Goal: Task Accomplishment & Management: Manage account settings

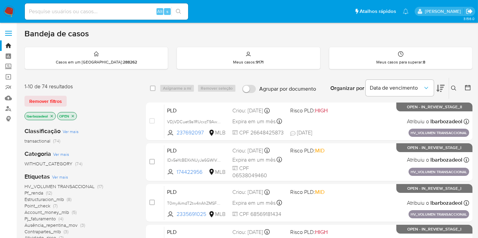
click at [469, 11] on icon "Sair" at bounding box center [469, 11] width 6 height 5
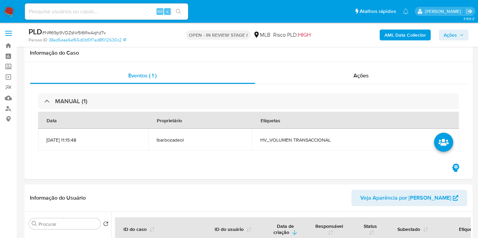
select select "10"
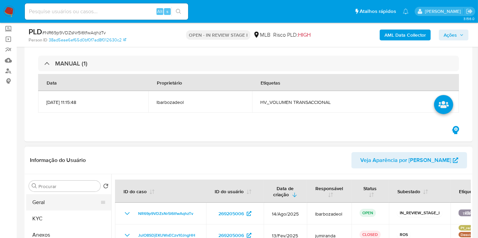
click at [50, 201] on button "Geral" at bounding box center [66, 203] width 80 height 16
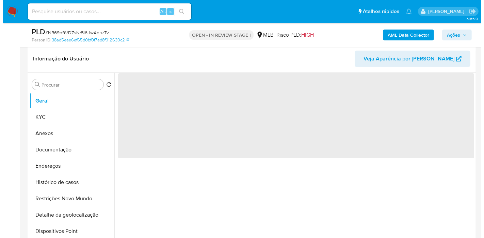
scroll to position [151, 0]
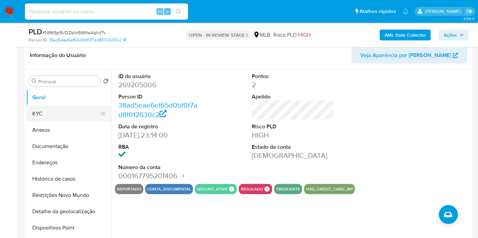
click at [66, 119] on button "KYC" at bounding box center [66, 114] width 80 height 16
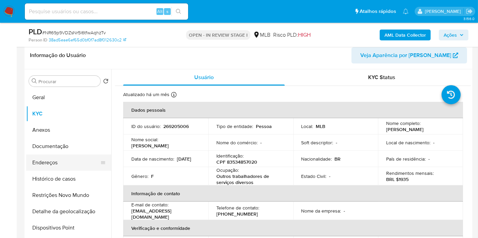
click at [60, 163] on button "Endereços" at bounding box center [66, 163] width 80 height 16
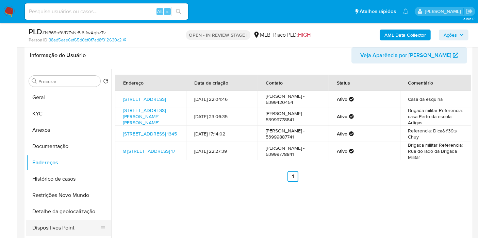
drag, startPoint x: 69, startPoint y: 217, endPoint x: 100, endPoint y: 212, distance: 31.4
click at [69, 217] on button "Detalhe da geolocalização" at bounding box center [68, 212] width 85 height 16
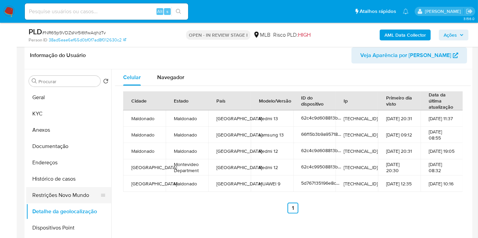
click at [83, 191] on button "Restrições Novo Mundo" at bounding box center [66, 195] width 80 height 16
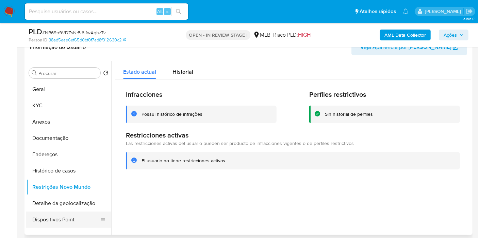
click at [75, 215] on button "Dispositivos Point" at bounding box center [66, 220] width 80 height 16
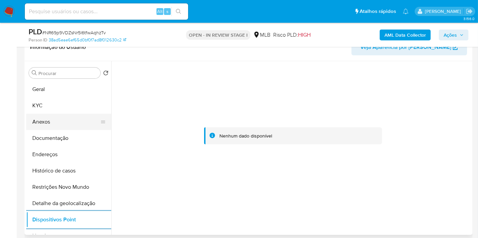
click at [41, 120] on button "Anexos" at bounding box center [66, 122] width 80 height 16
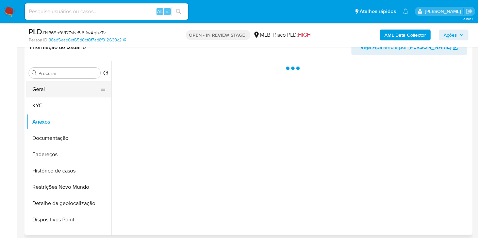
click at [54, 94] on button "Geral" at bounding box center [66, 89] width 80 height 16
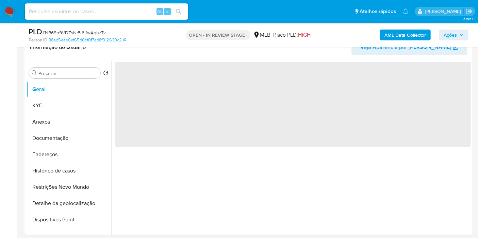
click at [451, 34] on span "Ações" at bounding box center [449, 35] width 13 height 11
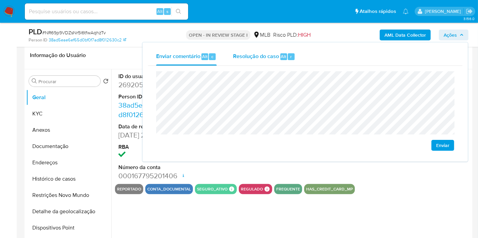
click at [252, 58] on span "Resolução do caso" at bounding box center [256, 56] width 46 height 8
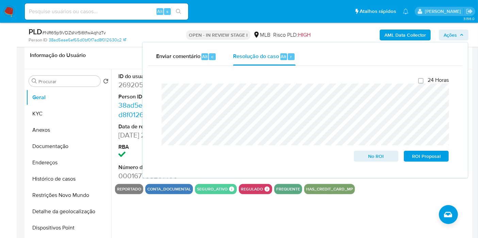
click at [388, 32] on b "AML Data Collector" at bounding box center [404, 35] width 41 height 11
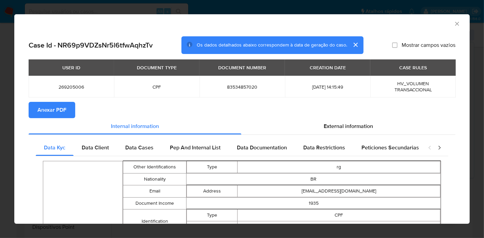
click at [59, 113] on span "Anexar PDF" at bounding box center [51, 110] width 29 height 15
click at [453, 24] on icon "Fechar a janela" at bounding box center [456, 23] width 7 height 7
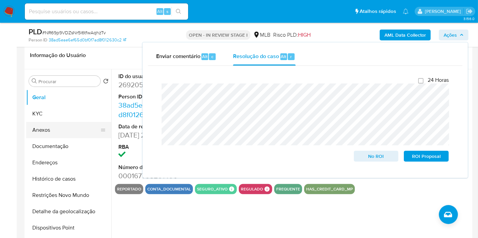
click at [64, 134] on button "Anexos" at bounding box center [66, 130] width 80 height 16
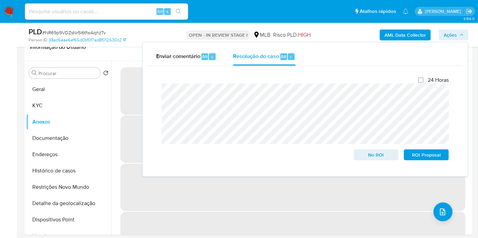
click at [446, 38] on span "Ações" at bounding box center [449, 35] width 13 height 11
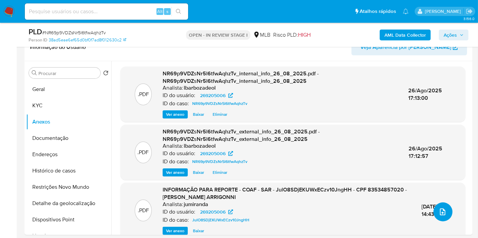
click at [441, 214] on icon "upload-file" at bounding box center [442, 212] width 8 height 8
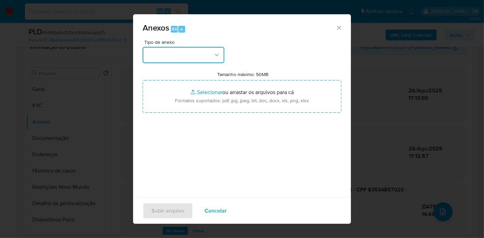
click at [211, 55] on button "button" at bounding box center [183, 55] width 82 height 16
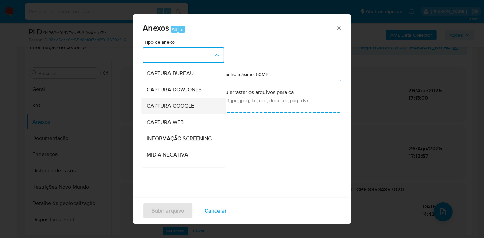
scroll to position [104, 0]
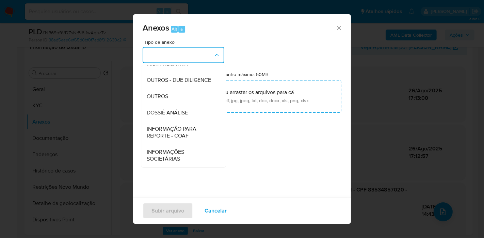
click at [185, 113] on span "DOSSIÊ ANÁLISE" at bounding box center [167, 112] width 41 height 7
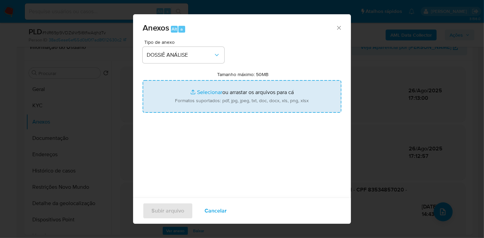
click at [251, 89] on input "Tamanho máximo: 50MB Selecionar arquivos" at bounding box center [241, 96] width 199 height 33
type input "C:\fakepath\2° SAR - XXXX - CPF 83534857020 - ANGELA AZUCENA JAWAD ARRIGONNI.pdf"
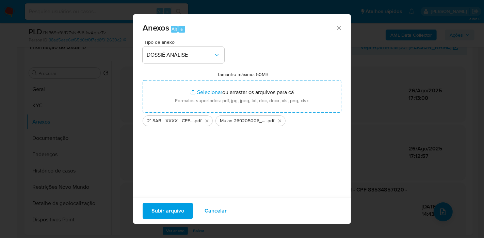
click at [176, 215] on span "Subir arquivo" at bounding box center [167, 211] width 33 height 15
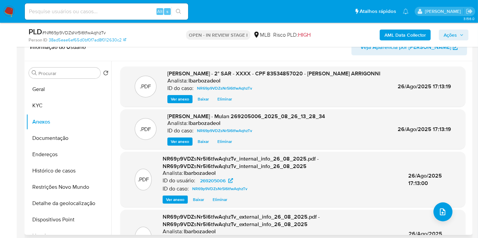
click at [217, 103] on span "Eliminar" at bounding box center [224, 99] width 15 height 7
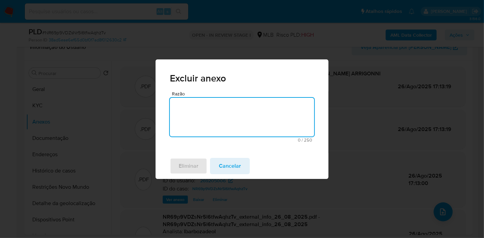
drag, startPoint x: 222, startPoint y: 128, endPoint x: 231, endPoint y: 128, distance: 8.2
click at [223, 127] on textarea "Razão" at bounding box center [242, 117] width 144 height 39
type textarea "."
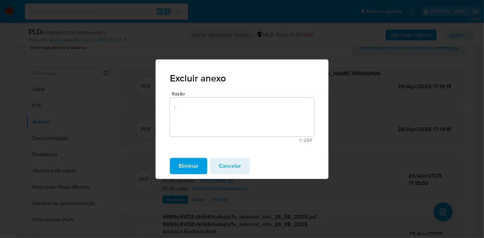
click at [200, 164] on button "Eliminar" at bounding box center [188, 166] width 37 height 16
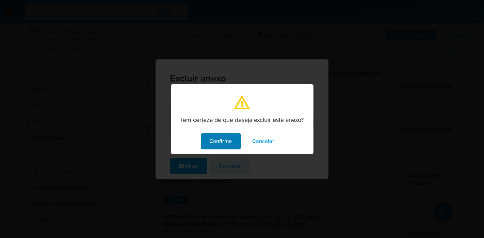
click at [213, 142] on span "Confirme" at bounding box center [220, 141] width 22 height 15
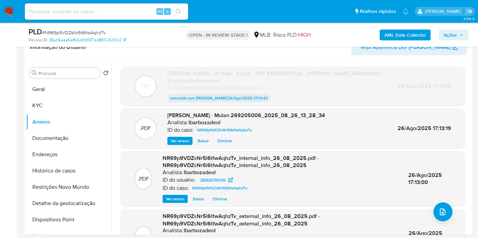
click at [456, 34] on span "Ações" at bounding box center [449, 35] width 13 height 11
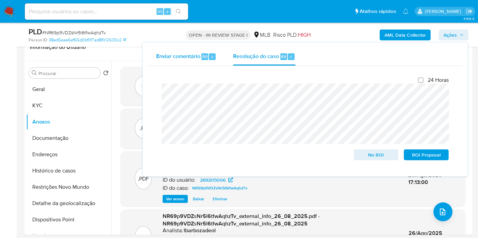
click at [176, 55] on span "Enviar comentário" at bounding box center [178, 56] width 44 height 8
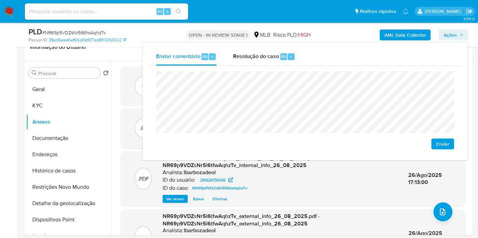
click at [147, 119] on div "Enviar comentário Alt c Resolução do caso Alt r Enviar" at bounding box center [304, 102] width 325 height 118
click at [438, 215] on icon "upload-file" at bounding box center [442, 212] width 8 height 8
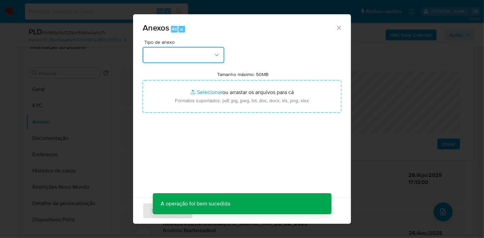
click at [197, 50] on button "button" at bounding box center [183, 55] width 82 height 16
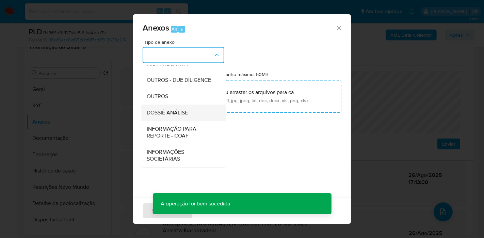
click at [175, 116] on span "DOSSIÊ ANÁLISE" at bounding box center [167, 112] width 41 height 7
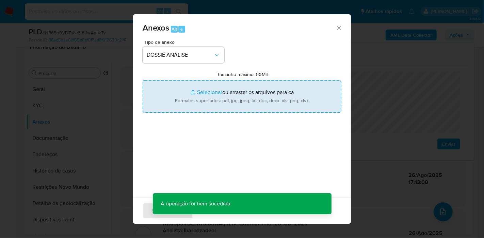
click at [194, 102] on input "Tamanho máximo: 50MB Selecionar arquivos" at bounding box center [241, 96] width 199 height 33
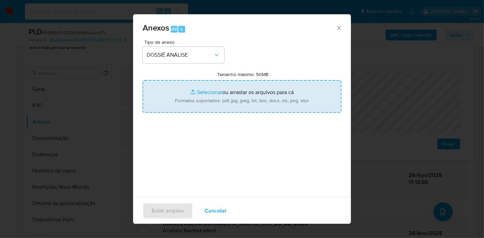
type input "C:\fakepath\2° SAR - XXXX - CPF 83534857020 - ANGELA AZUCENA JAWAD ARRIGONNI (1…"
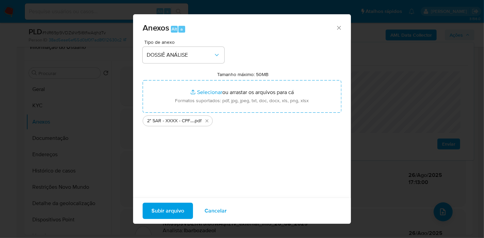
click at [172, 212] on span "Subir arquivo" at bounding box center [167, 211] width 33 height 15
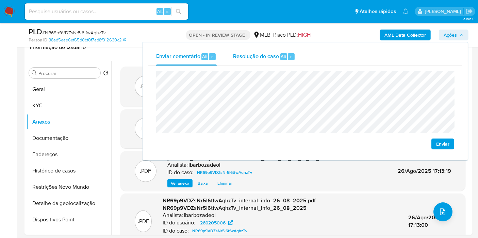
click at [266, 64] on div "Resolução do caso Alt r" at bounding box center [264, 57] width 62 height 18
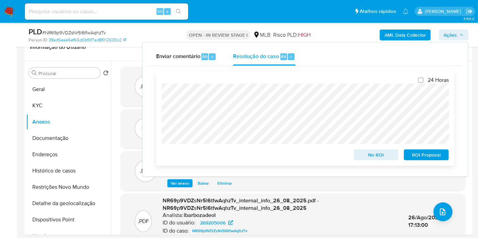
click at [420, 154] on span "ROI Proposal" at bounding box center [425, 155] width 35 height 10
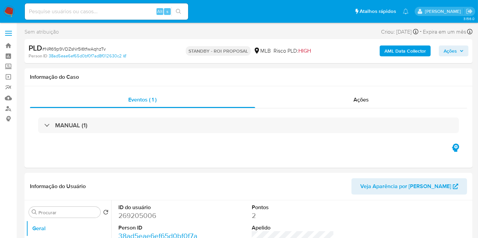
select select "10"
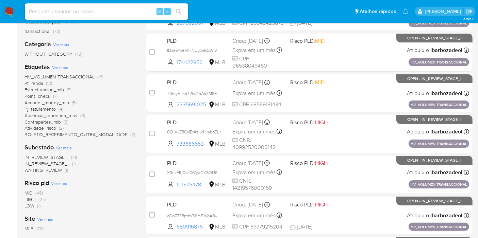
scroll to position [113, 0]
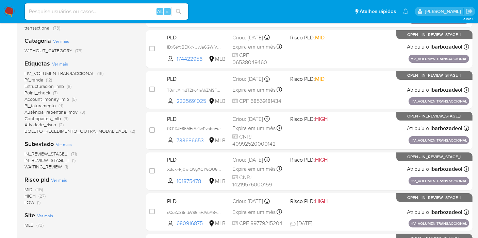
click at [86, 74] on span "HV_VOLUMEN TRANSACCIONAL" at bounding box center [59, 73] width 70 height 7
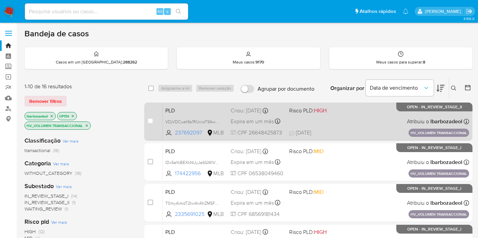
click at [358, 124] on div "PLD VDjVDCuet9a1RUcxzT9AwseN 237692097 MLB Risco PLD: HIGH Criou: 14/08/2025 Cr…" at bounding box center [316, 121] width 306 height 34
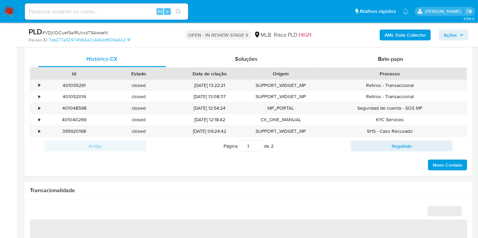
select select "10"
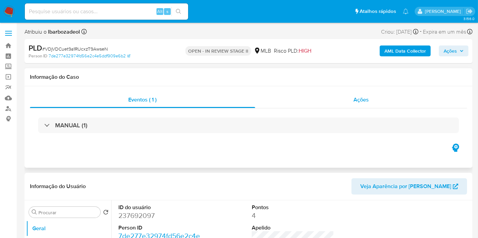
click at [308, 106] on div "Ações" at bounding box center [361, 100] width 212 height 16
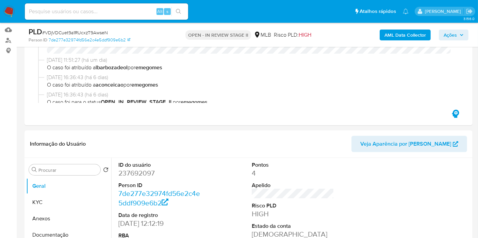
scroll to position [264, 0]
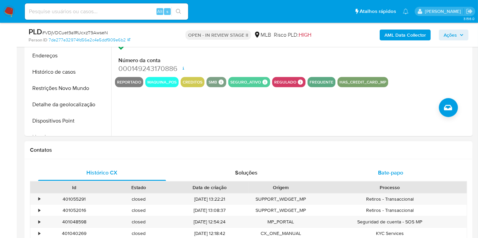
click at [318, 169] on button "Bate-papo" at bounding box center [390, 173] width 144 height 16
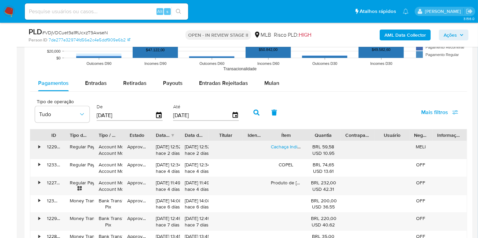
scroll to position [869, 0]
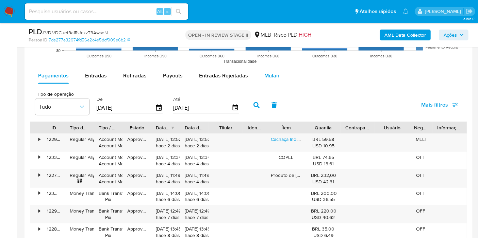
click at [268, 72] on span "Mulan" at bounding box center [271, 76] width 15 height 8
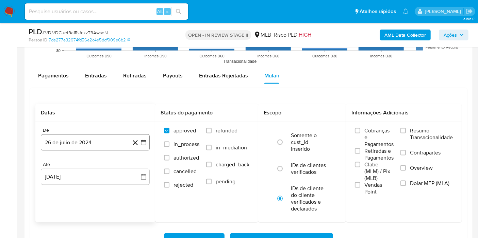
click at [74, 147] on button "26 de julio de 2024" at bounding box center [95, 143] width 109 height 16
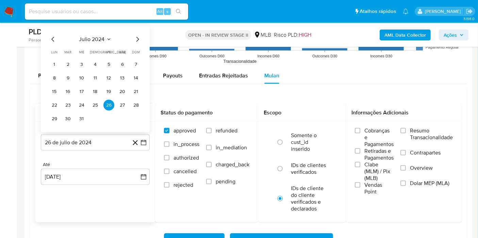
click at [95, 37] on span "julio 2024" at bounding box center [92, 39] width 26 height 7
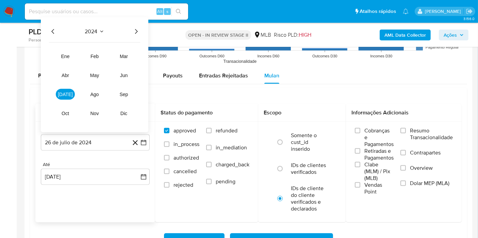
click at [134, 29] on icon "Año siguiente" at bounding box center [136, 32] width 8 height 8
click at [64, 94] on span "jul" at bounding box center [65, 94] width 15 height 5
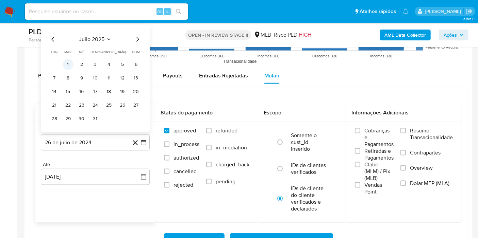
click at [71, 64] on button "1" at bounding box center [68, 64] width 11 height 11
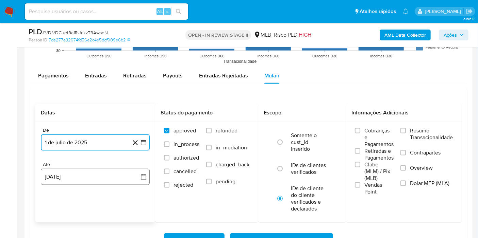
click at [87, 179] on button "26 de agosto de 2025" at bounding box center [95, 177] width 109 height 16
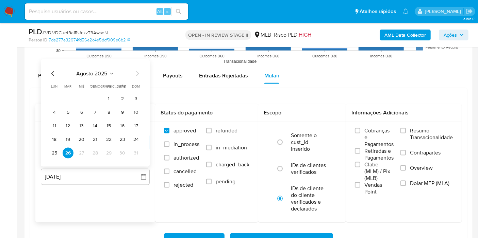
click at [54, 153] on button "25" at bounding box center [54, 153] width 11 height 11
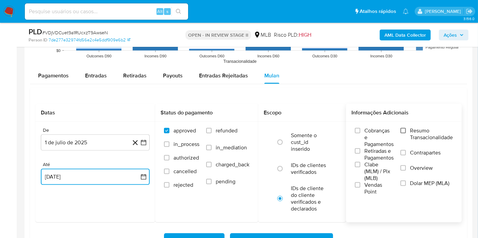
click at [401, 130] on input "Resumo Transacionalidade" at bounding box center [402, 130] width 5 height 5
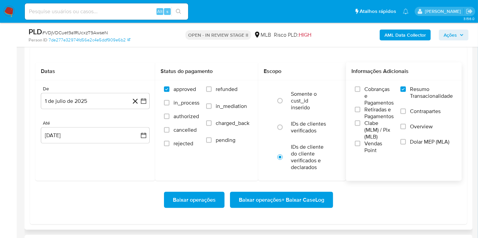
scroll to position [944, 0]
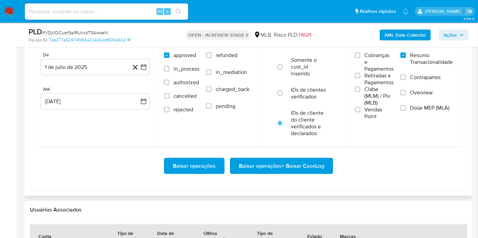
click at [297, 166] on span "Baixar operações + Baixar CaseLog" at bounding box center [281, 166] width 85 height 15
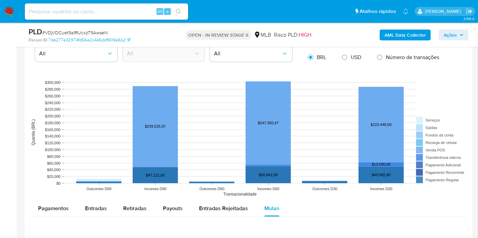
scroll to position [0, 0]
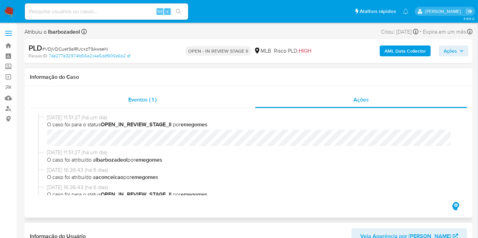
click at [172, 107] on div "Eventos ( 1 )" at bounding box center [142, 100] width 225 height 16
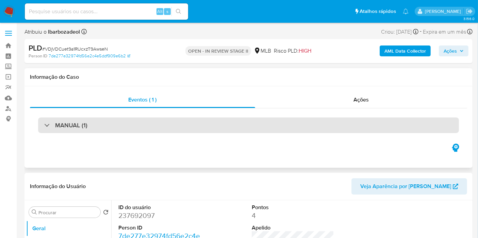
click at [226, 124] on div "MANUAL (1)" at bounding box center [248, 126] width 421 height 16
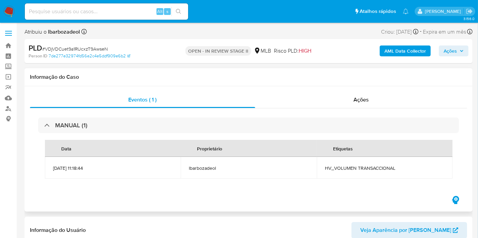
click at [376, 170] on span "HV_VOLUMEN TRANSACCIONAL" at bounding box center [384, 168] width 119 height 6
copy div "HV_VOLUMEN TRANSACCIONAL"
click at [451, 50] on span "Ações" at bounding box center [449, 51] width 13 height 11
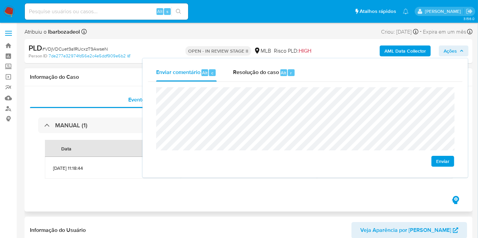
click at [107, 77] on h1 "Informação do Caso" at bounding box center [248, 77] width 437 height 7
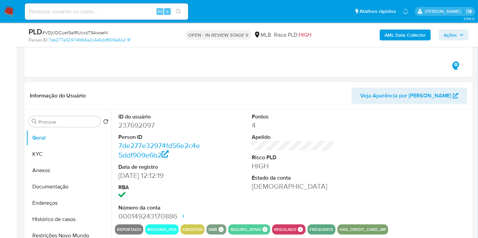
scroll to position [151, 0]
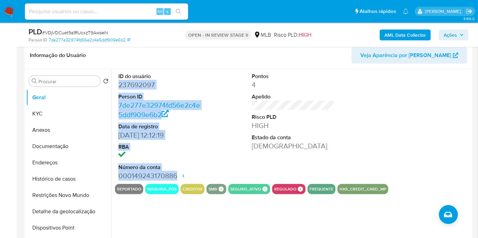
drag, startPoint x: 150, startPoint y: 101, endPoint x: 178, endPoint y: 175, distance: 78.4
click at [178, 175] on dl "ID do usuário 237692097 Person ID 7de277e32974fd56e2c4e5ddf909e6b2 Data de regi…" at bounding box center [159, 127] width 82 height 108
copy dl "237692097 Person ID 7de277e32974fd56e2c4e5ddf909e6b2 Data de registro 13/12/201…"
click at [451, 35] on span "Ações" at bounding box center [449, 35] width 13 height 11
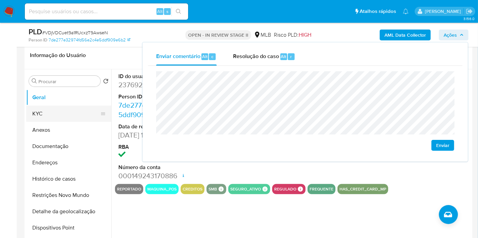
click at [53, 115] on button "KYC" at bounding box center [66, 114] width 80 height 16
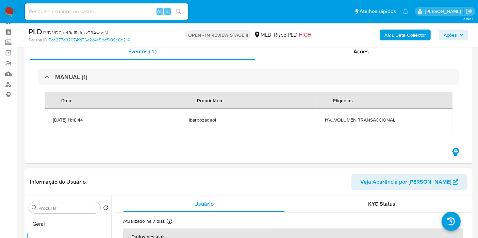
scroll to position [0, 0]
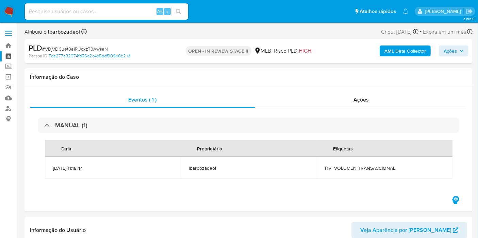
click at [7, 56] on link "Painel" at bounding box center [40, 56] width 81 height 11
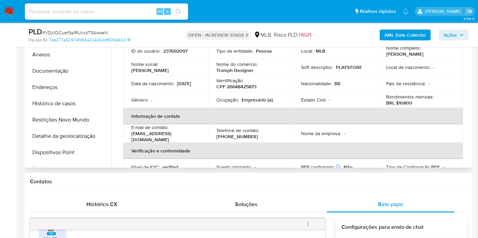
scroll to position [189, 0]
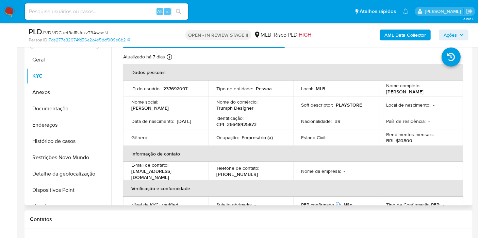
click at [244, 125] on p "CPF 26648425873" at bounding box center [236, 124] width 40 height 6
copy p "26648425873"
click at [460, 37] on span "Ações" at bounding box center [453, 35] width 20 height 10
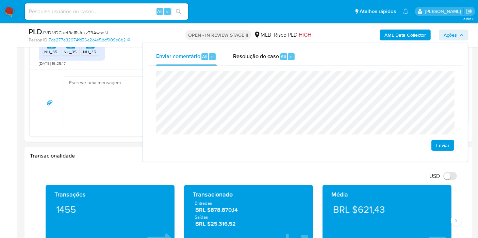
scroll to position [491, 0]
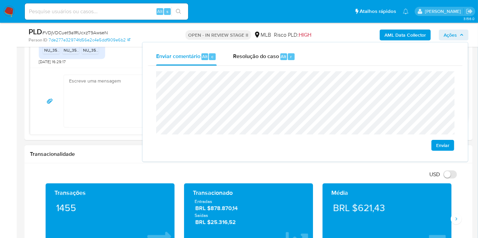
click at [130, 154] on h1 "Transacionalidade" at bounding box center [248, 154] width 437 height 7
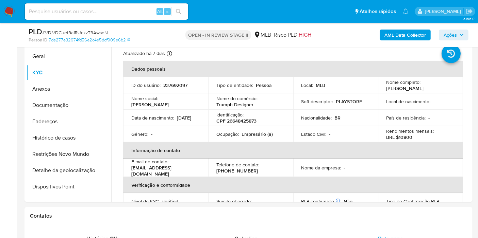
scroll to position [189, 0]
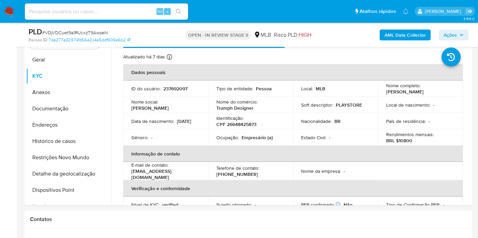
click at [453, 44] on div "PLD # VDjVDCuet9a1RUcxzT9AwseN Person ID 7de277e32974fd56e2c4e5ddf909e6b2 OPEN …" at bounding box center [248, 35] width 448 height 24
click at [453, 37] on span "Ações" at bounding box center [449, 35] width 13 height 11
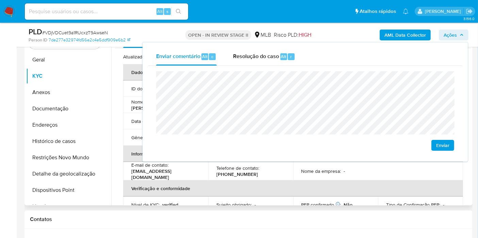
click at [204, 168] on td "E-mail de contato : danisaif25@yahoo.com.br" at bounding box center [165, 171] width 85 height 18
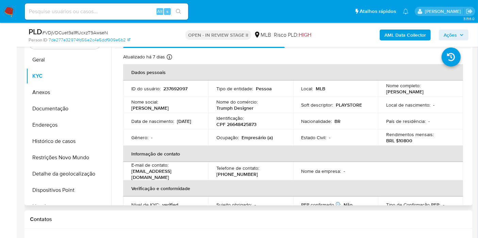
click at [248, 135] on p "Empresário (a)" at bounding box center [256, 138] width 31 height 6
click at [247, 136] on p "Empresário (a)" at bounding box center [256, 138] width 31 height 6
copy p "Empresário"
click at [450, 31] on span "Ações" at bounding box center [449, 35] width 13 height 11
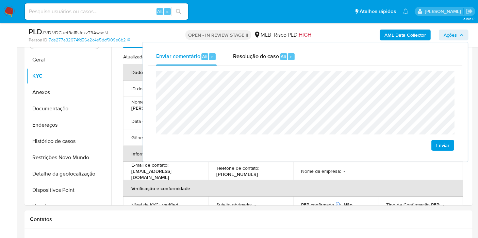
click at [0, 0] on lt-span "econômica" at bounding box center [0, 0] width 0 height 0
click at [318, 181] on th "Verificação e conformidade" at bounding box center [293, 189] width 340 height 16
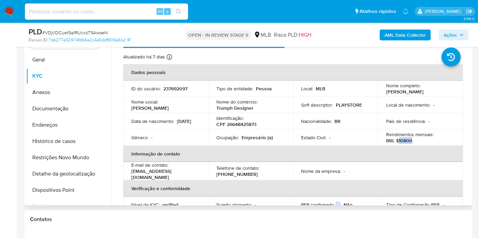
drag, startPoint x: 397, startPoint y: 140, endPoint x: 415, endPoint y: 140, distance: 17.7
click at [415, 140] on div "Rendimentos mensais : BRL $10800" at bounding box center [420, 138] width 69 height 12
copy p "10800"
click at [65, 128] on button "Endereços" at bounding box center [66, 125] width 80 height 16
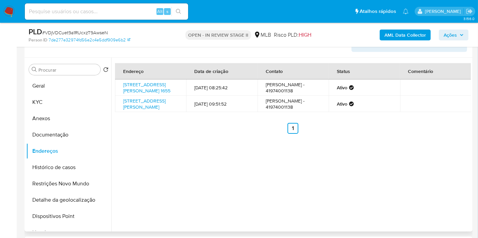
scroll to position [151, 0]
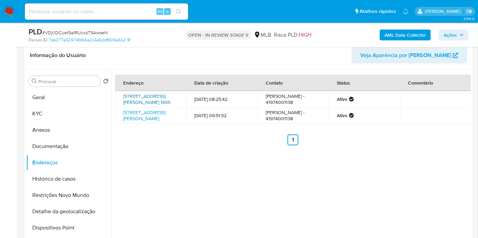
click at [146, 97] on link "Rua Bernardo Jacintho Da Veiga 1655, Curitiba, Paraná, 81050100, Brasil 1655" at bounding box center [146, 99] width 47 height 13
click at [140, 118] on link "Rua João Borsato 314, Curitiba, Paraná, 81070160, Brasil 314" at bounding box center [144, 115] width 43 height 13
click at [74, 140] on button "Documentação" at bounding box center [66, 146] width 80 height 16
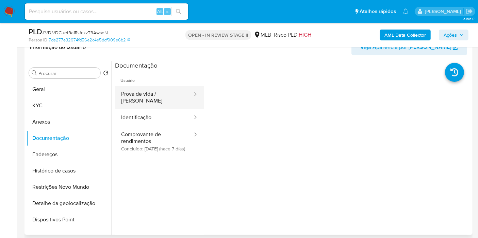
click at [170, 88] on button "Prova de vida / Selfie" at bounding box center [154, 97] width 78 height 23
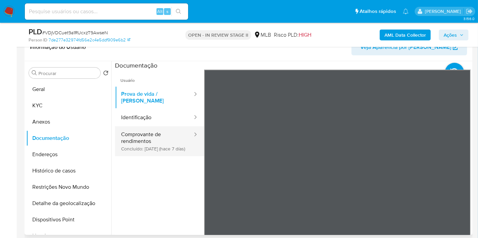
click at [164, 149] on button "Comprovante de rendimentos Concluído: 19/08/2025 (hace 7 días)" at bounding box center [154, 141] width 78 height 30
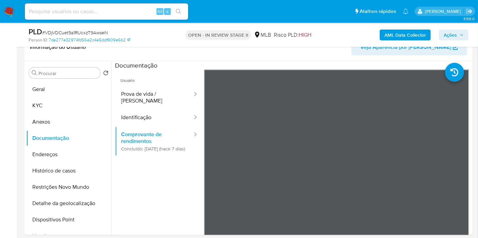
click at [446, 36] on span "Ações" at bounding box center [449, 35] width 13 height 11
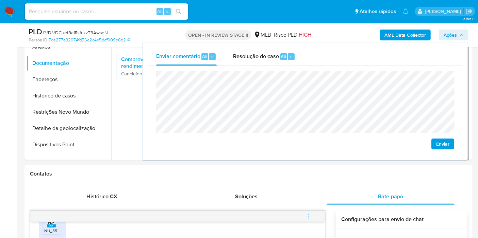
scroll to position [226, 0]
click at [133, 117] on ul "Usuário Prova de vida / Selfie Identificação Comprovante de rendimentos Concluí…" at bounding box center [159, 92] width 89 height 196
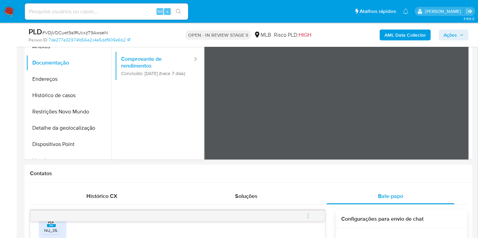
scroll to position [189, 0]
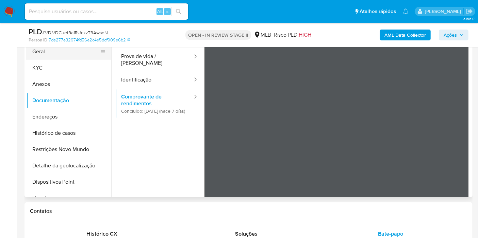
click at [67, 50] on button "Geral" at bounding box center [66, 52] width 80 height 16
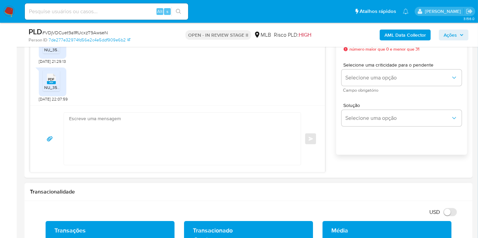
scroll to position [416, 0]
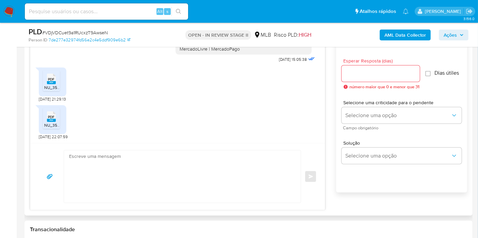
click at [52, 81] on rect at bounding box center [51, 82] width 9 height 3
click at [46, 122] on span "NU_353008223_01MAI2025_31MAI2025.pdf" at bounding box center [85, 125] width 82 height 6
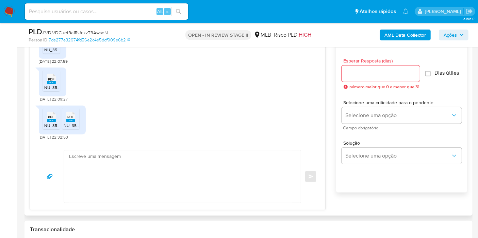
click at [59, 88] on span "NU_353008223_01MAI2025_31MAI2025.pdf" at bounding box center [85, 88] width 82 height 6
click at [50, 117] on span "PDF" at bounding box center [51, 117] width 6 height 4
click at [71, 116] on span "PDF" at bounding box center [71, 117] width 6 height 4
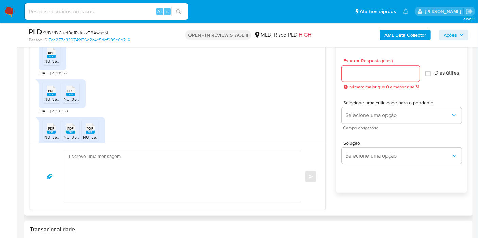
scroll to position [274, 0]
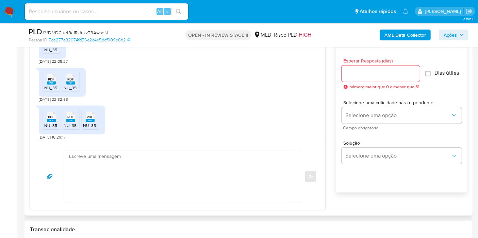
click at [55, 120] on rect at bounding box center [51, 120] width 9 height 3
click at [72, 116] on span "PDF" at bounding box center [71, 117] width 6 height 4
click at [87, 116] on span "PDF" at bounding box center [90, 117] width 6 height 4
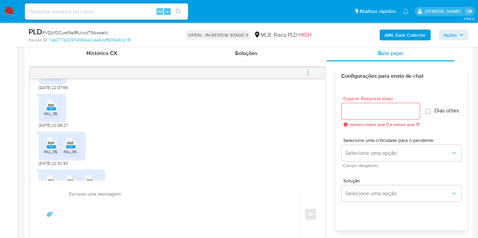
scroll to position [236, 0]
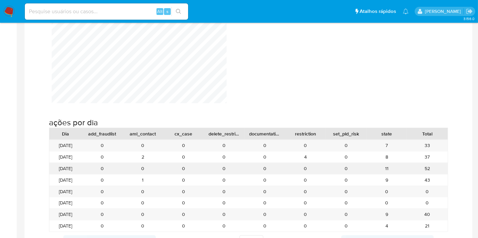
scroll to position [604, 0]
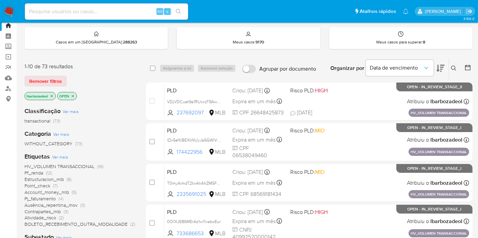
scroll to position [113, 0]
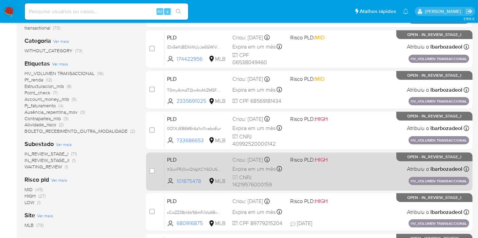
click at [293, 176] on div "PLD X3uxFRj0wiQVgXCY6OU6IIKr 101875478 MLB Risco PLD: HIGH Criou: [DATE] Criou:…" at bounding box center [316, 171] width 305 height 34
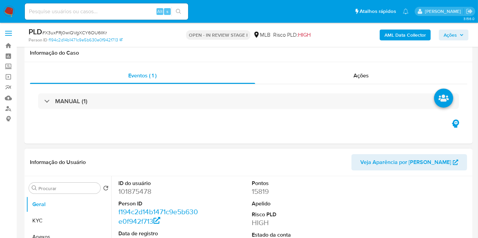
scroll to position [75, 0]
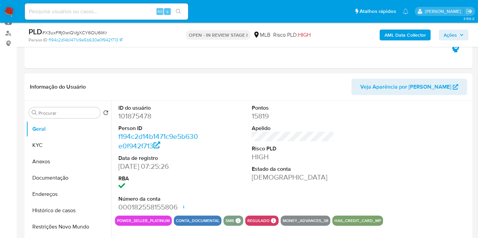
select select "10"
click at [62, 147] on button "KYC" at bounding box center [66, 145] width 80 height 16
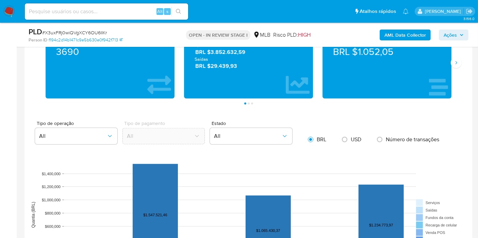
scroll to position [642, 0]
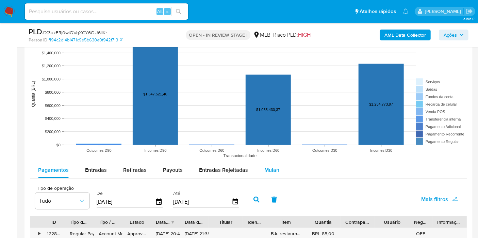
click at [267, 170] on span "Mulan" at bounding box center [271, 170] width 15 height 8
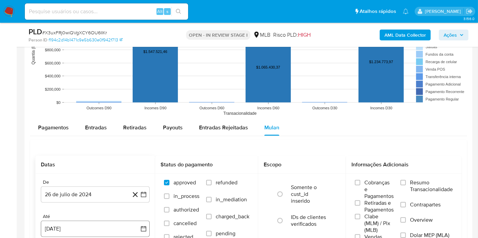
scroll to position [756, 0]
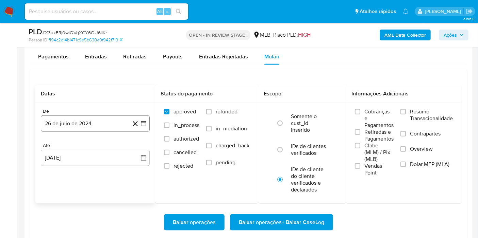
click at [83, 124] on button "26 de julio de 2024" at bounding box center [95, 124] width 109 height 16
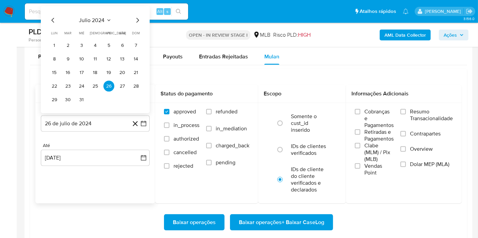
click at [96, 20] on span "julio 2024" at bounding box center [92, 20] width 26 height 7
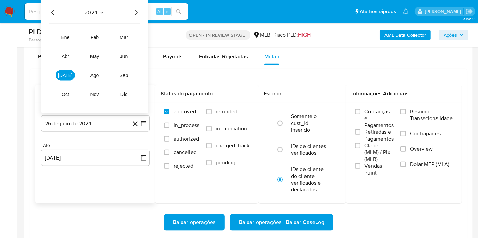
click at [137, 9] on icon "Año siguiente" at bounding box center [136, 13] width 8 height 8
click at [68, 73] on button "jul" at bounding box center [65, 75] width 19 height 11
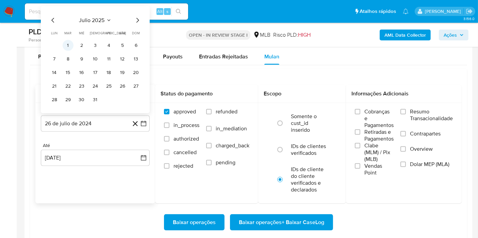
click at [70, 45] on button "1" at bounding box center [68, 45] width 11 height 11
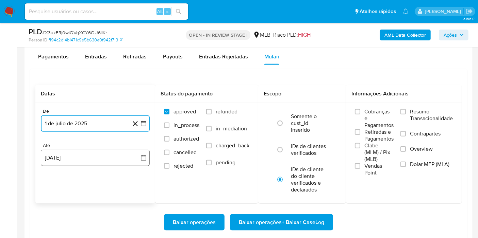
click at [80, 154] on button "26 de agosto de 2025" at bounding box center [95, 158] width 109 height 16
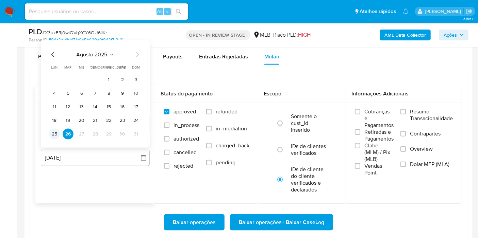
click at [54, 133] on button "25" at bounding box center [54, 134] width 11 height 11
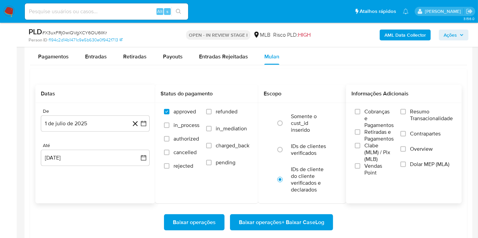
click at [407, 109] on label "Resumo Transacionalidade" at bounding box center [426, 119] width 52 height 22
click at [406, 109] on input "Resumo Transacionalidade" at bounding box center [402, 111] width 5 height 5
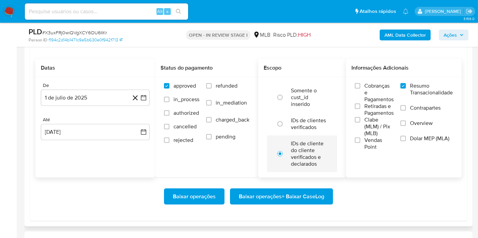
scroll to position [793, 0]
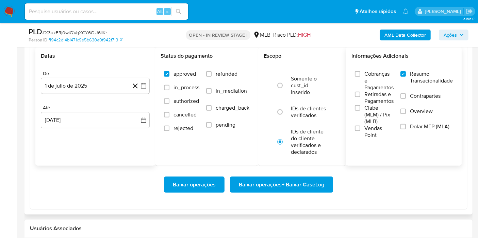
click at [305, 183] on span "Baixar operações + Baixar CaseLog" at bounding box center [281, 184] width 85 height 15
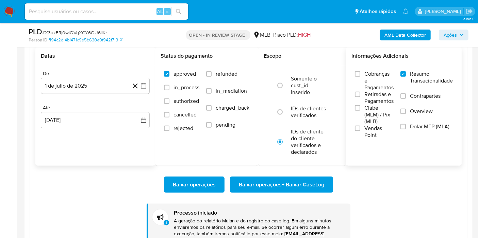
click at [304, 177] on span "Baixar operações + Baixar CaseLog" at bounding box center [281, 184] width 85 height 15
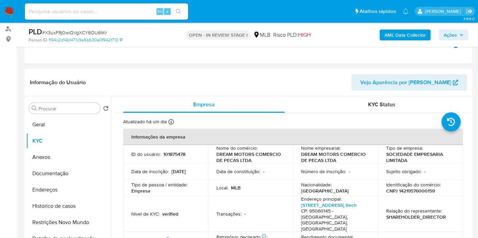
scroll to position [80, 0]
click at [263, 77] on header "Informação do Usuário Veja Aparência por Pessoa" at bounding box center [248, 83] width 437 height 16
click at [448, 34] on span "Ações" at bounding box center [449, 35] width 13 height 11
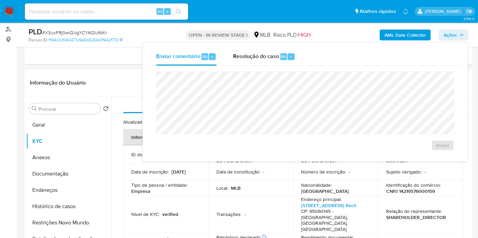
click at [448, 34] on span "Ações" at bounding box center [449, 35] width 13 height 11
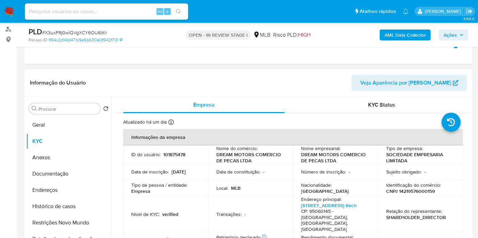
scroll to position [4, 0]
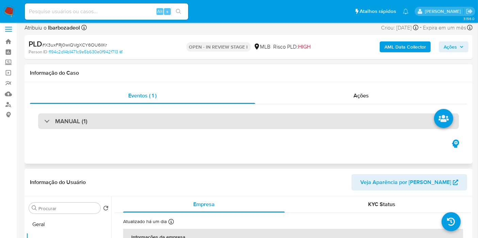
click at [206, 120] on div "MANUAL (1)" at bounding box center [248, 122] width 421 height 16
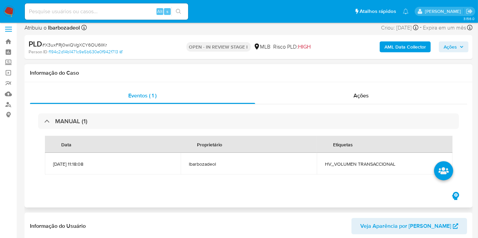
click at [344, 163] on span "HV_VOLUMEN TRANSACCIONAL" at bounding box center [384, 164] width 119 height 6
copy span "HV_VOLUMEN TRANSACCIONAL"
drag, startPoint x: 454, startPoint y: 47, endPoint x: 446, endPoint y: 53, distance: 10.0
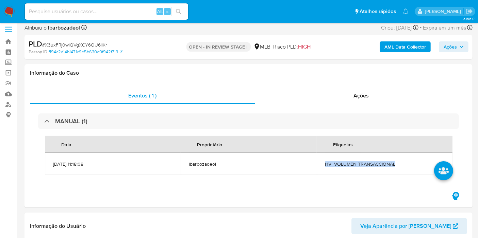
click at [454, 47] on span "Ações" at bounding box center [449, 46] width 13 height 11
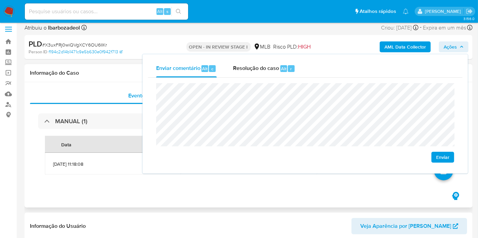
click at [156, 178] on div "Data Proprietário Etiquetas 14/08/2025 11:18:08 lbarbozadeol HV_VOLUMEN TRANSAC…" at bounding box center [248, 155] width 421 height 52
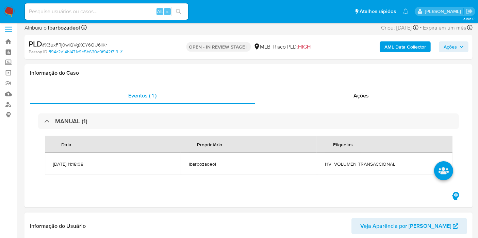
scroll to position [155, 0]
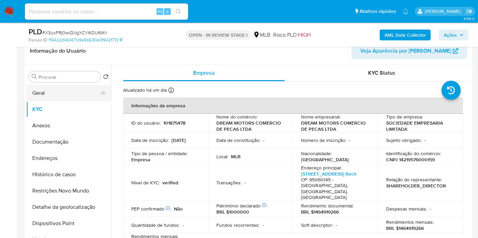
click at [63, 94] on button "Geral" at bounding box center [66, 93] width 80 height 16
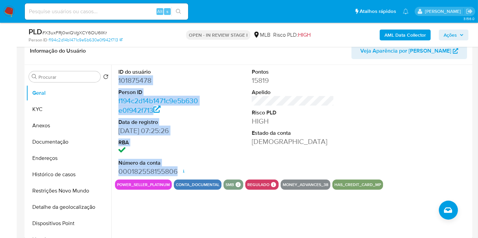
drag, startPoint x: 117, startPoint y: 81, endPoint x: 177, endPoint y: 171, distance: 108.1
click at [177, 171] on div "ID do usuário 101875478 Person ID f194c2d14b1471c9e5b630e0f942f713 Data de regi…" at bounding box center [159, 122] width 89 height 115
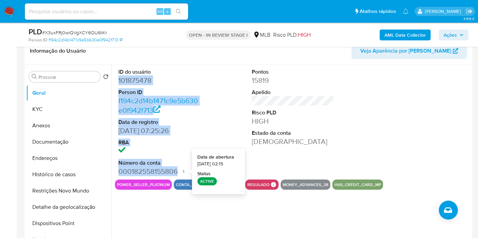
copy dl "101875478 Person ID f194c2d14b1471c9e5b630e0f942f713 Data de registro 03/02/201…"
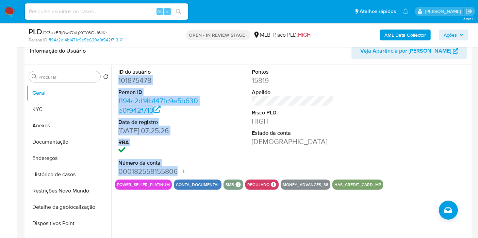
click at [461, 33] on icon "button" at bounding box center [461, 35] width 4 height 4
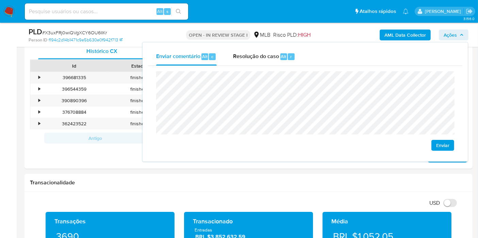
scroll to position [382, 0]
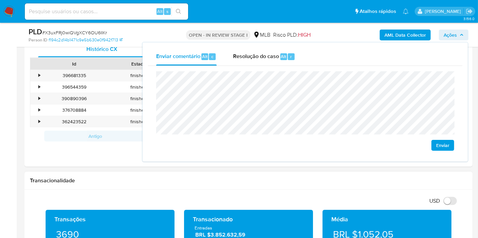
click at [184, 174] on div "Transacionalidade" at bounding box center [248, 181] width 448 height 18
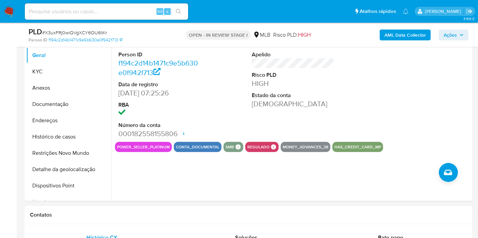
scroll to position [117, 0]
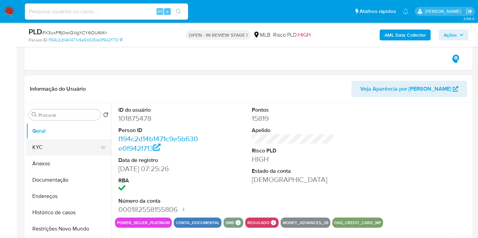
click at [73, 147] on button "KYC" at bounding box center [66, 147] width 80 height 16
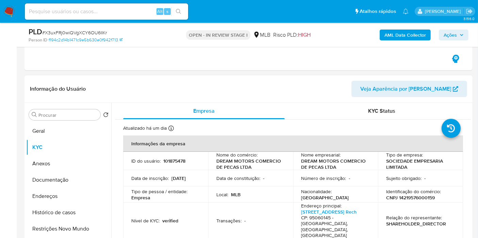
scroll to position [38, 0]
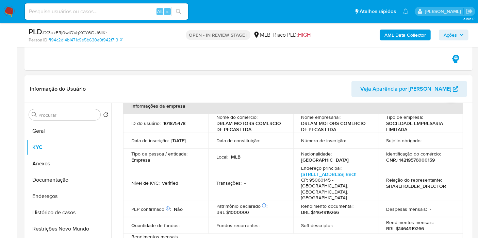
click at [405, 160] on p "CNPJ 14219576000159" at bounding box center [410, 160] width 49 height 6
copy p "14219576000159"
drag, startPoint x: 455, startPoint y: 34, endPoint x: 452, endPoint y: 36, distance: 4.1
click at [455, 34] on span "Ações" at bounding box center [449, 35] width 13 height 11
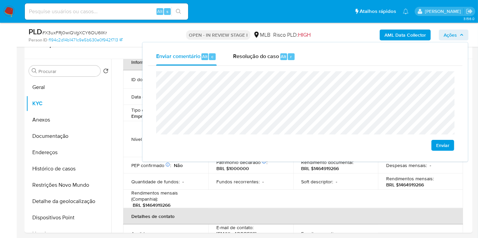
scroll to position [193, 0]
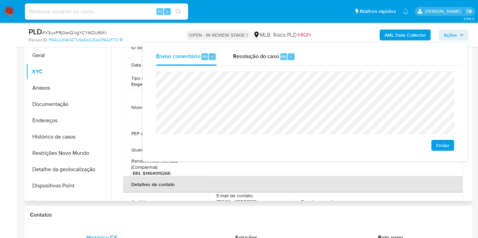
click at [131, 104] on p "Nível de KYC :" at bounding box center [145, 107] width 28 height 6
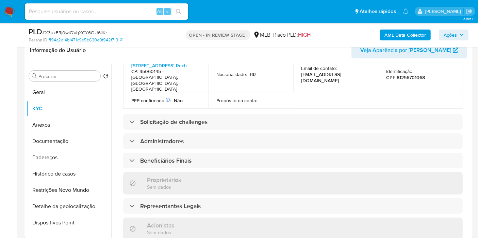
scroll to position [264, 0]
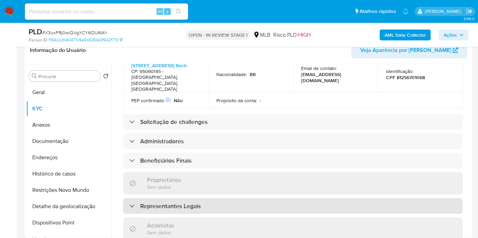
click at [238, 199] on div "Representantes Legais" at bounding box center [292, 207] width 339 height 16
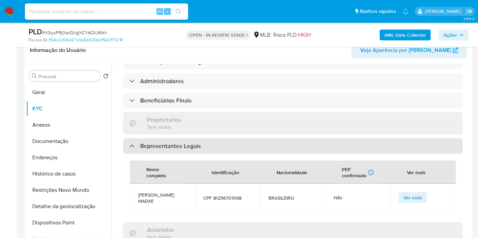
scroll to position [302, 0]
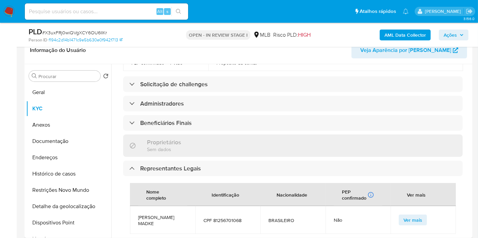
click at [195, 117] on div "Informações da empresa ID do usuário : 101875478 Nome do comércio : DREAM MOTOR…" at bounding box center [292, 111] width 339 height 633
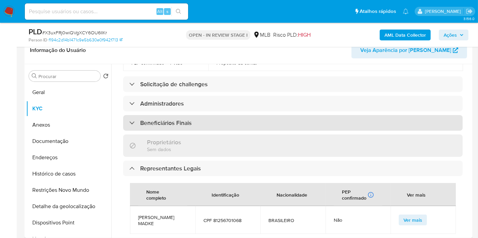
click at [196, 115] on div "Beneficiários Finais" at bounding box center [292, 123] width 339 height 16
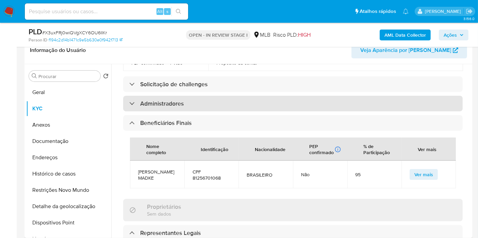
click at [205, 96] on div "Administradores" at bounding box center [292, 104] width 339 height 16
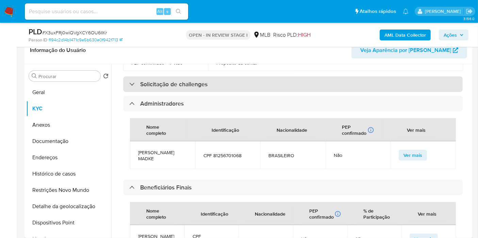
click at [227, 77] on div "Solicitação de challenges" at bounding box center [292, 85] width 339 height 16
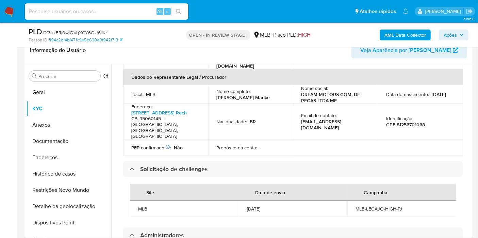
scroll to position [189, 0]
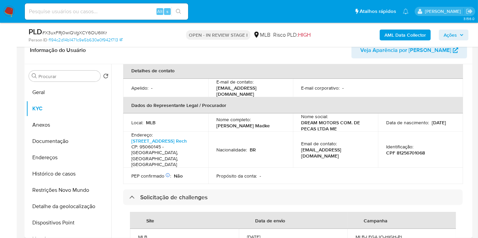
click at [411, 150] on p "CPF 81256701068" at bounding box center [405, 153] width 39 height 6
copy p "81256701068"
click at [458, 34] on span "Ações" at bounding box center [453, 35] width 20 height 10
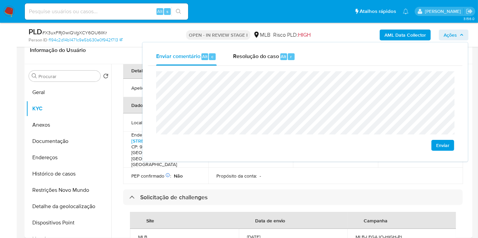
click at [0, 0] on lt-span "econômica" at bounding box center [0, 0] width 0 height 0
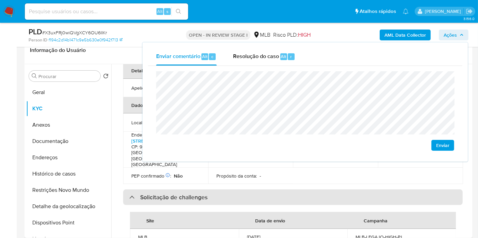
click at [296, 190] on div "Solicitação de challenges" at bounding box center [292, 198] width 339 height 16
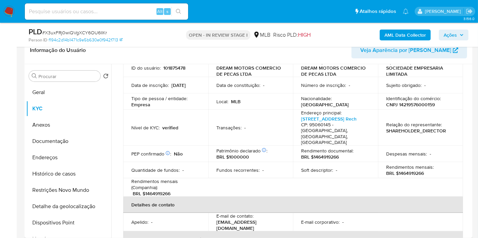
scroll to position [38, 0]
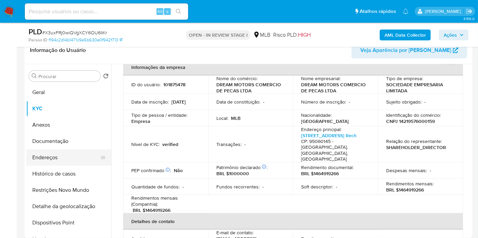
click at [68, 161] on button "Endereços" at bounding box center [66, 158] width 80 height 16
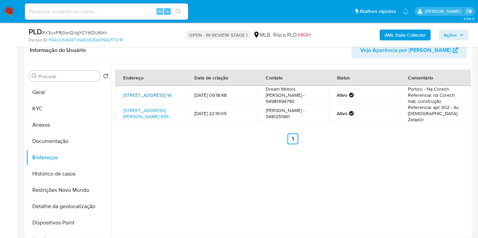
click at [140, 98] on link "Avenida Rio Branco 16, Caxias Do Sul, Rio Grande Do Sul, 95060145, Brasil 16" at bounding box center [147, 95] width 48 height 7
click at [140, 116] on link "Rua Dr Romulo Carbone 655, Caxias Do Sul, Rio Grande Do Sul, 95040230, Brasil 6…" at bounding box center [146, 113] width 46 height 13
click at [68, 140] on button "Documentação" at bounding box center [66, 141] width 80 height 16
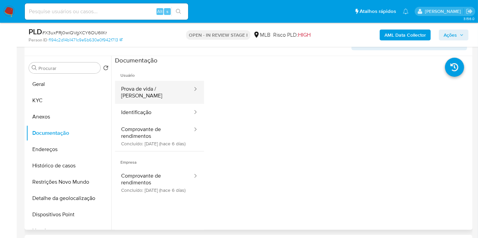
click at [173, 84] on button "Prova de vida / Selfie" at bounding box center [154, 92] width 78 height 23
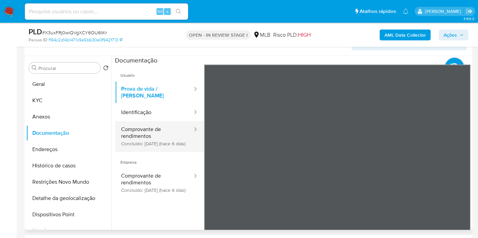
click at [148, 135] on button "Comprovante de rendimentos Concluído: 20/08/2025 (hace 6 días)" at bounding box center [154, 136] width 78 height 30
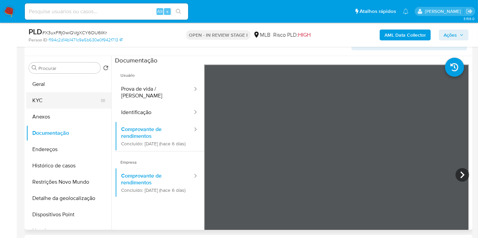
click at [69, 99] on button "KYC" at bounding box center [66, 100] width 80 height 16
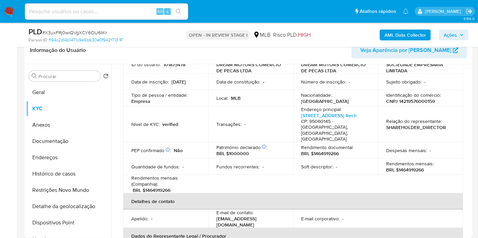
scroll to position [75, 0]
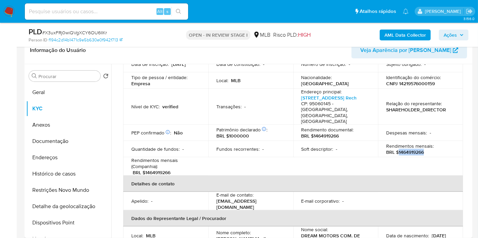
drag, startPoint x: 397, startPoint y: 146, endPoint x: 424, endPoint y: 147, distance: 26.9
click at [424, 147] on div "Rendimentos mensais : BRL $1464919266" at bounding box center [420, 149] width 69 height 12
copy p "1464919266"
drag, startPoint x: 454, startPoint y: 33, endPoint x: 446, endPoint y: 39, distance: 10.0
click at [454, 33] on span "Ações" at bounding box center [449, 35] width 13 height 11
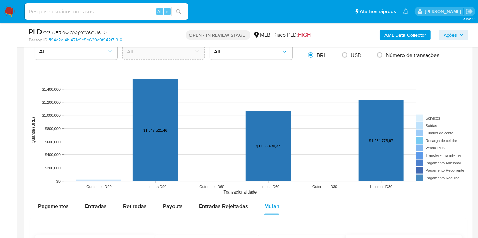
scroll to position [685, 0]
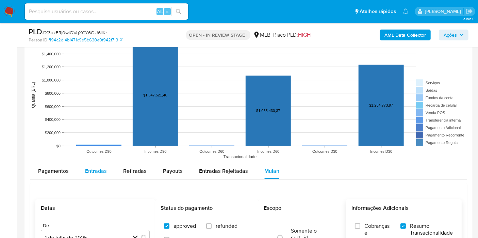
click at [101, 168] on span "Entradas" at bounding box center [96, 171] width 22 height 8
select select "10"
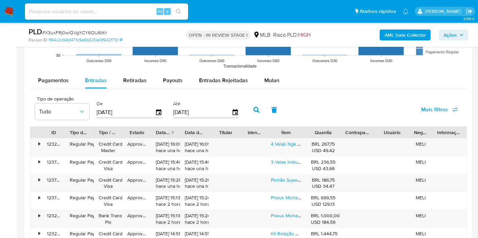
scroll to position [798, 0]
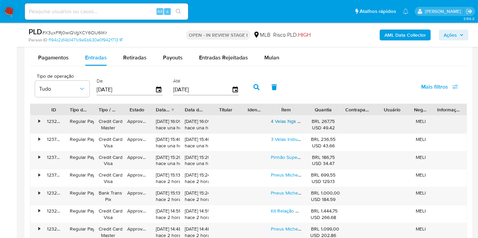
click at [290, 121] on link "4 Velas Ngk Cr9ek Yamaha Yzf R1 2004 2005 2006 2007 2008" at bounding box center [338, 121] width 135 height 7
click at [289, 156] on link "Pinhão Supersprox 525 16 Suzuki Gsxr Srad 750 Gsx-s Gsr 1000" at bounding box center [339, 157] width 137 height 7
click at [285, 191] on link "Pneus Michelin Street Radial 120 180 Srad Bandit Hornet Cbr" at bounding box center [335, 193] width 128 height 7
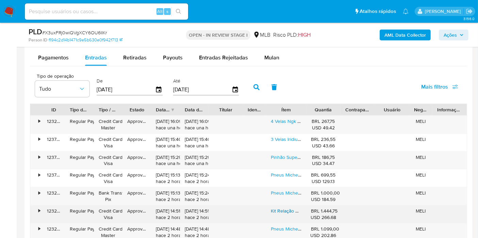
click at [284, 210] on link "Kit Relação Durag + Did Vx3 Gold Z 1000 Ninja Versys 43x15" at bounding box center [335, 211] width 128 height 7
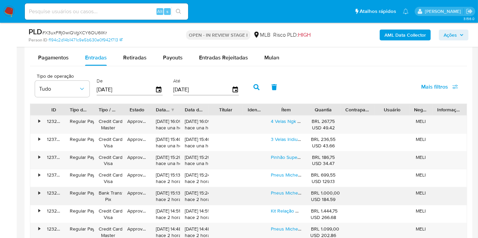
scroll to position [949, 0]
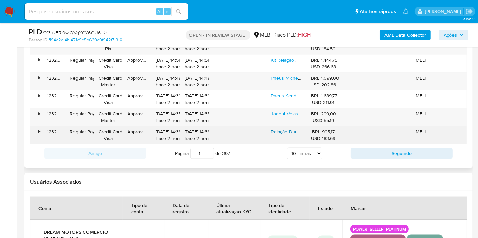
click at [280, 129] on link "Relação Durag Corrente Did V0 Cbr650r Cb650r Cb650f Cbr650f" at bounding box center [340, 132] width 139 height 7
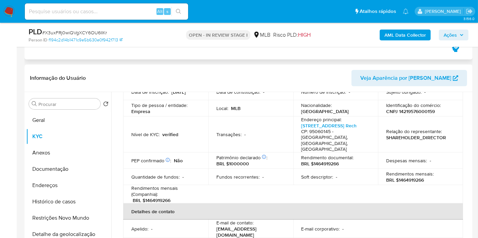
scroll to position [156, 0]
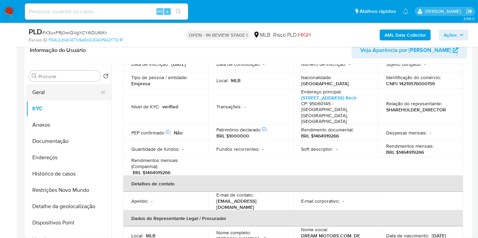
click at [77, 94] on button "Geral" at bounding box center [66, 92] width 80 height 16
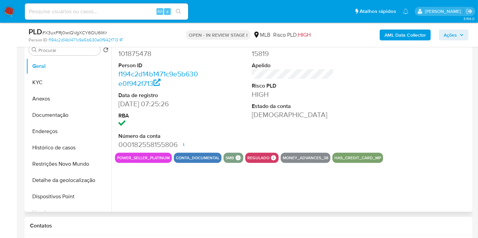
scroll to position [194, 0]
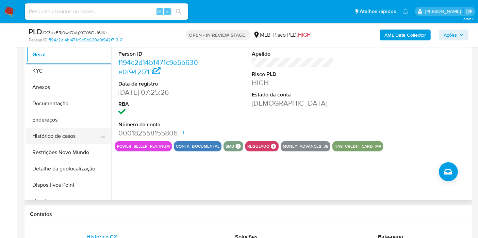
click at [53, 138] on button "Histórico de casos" at bounding box center [66, 136] width 80 height 16
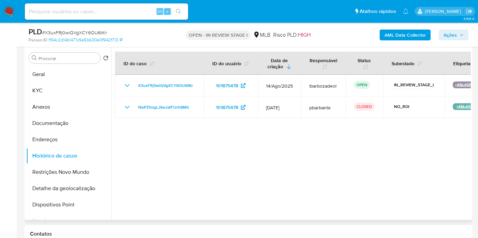
scroll to position [156, 0]
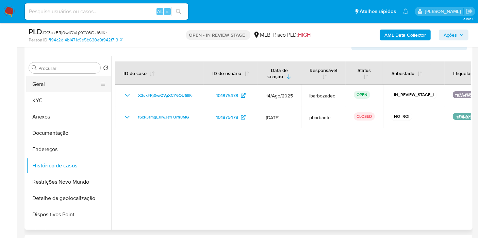
click at [66, 84] on button "Geral" at bounding box center [66, 84] width 80 height 16
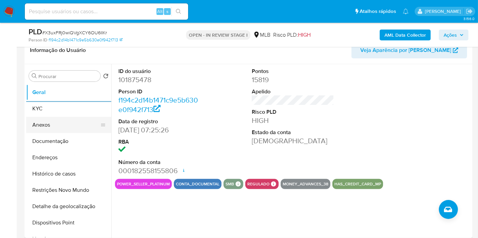
click at [78, 109] on button "KYC" at bounding box center [68, 109] width 85 height 16
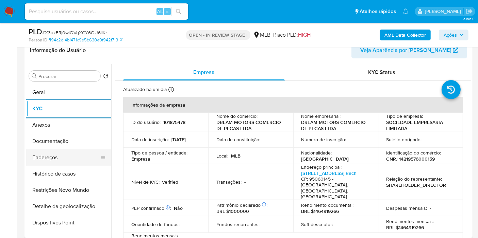
click at [62, 157] on button "Endereços" at bounding box center [66, 158] width 80 height 16
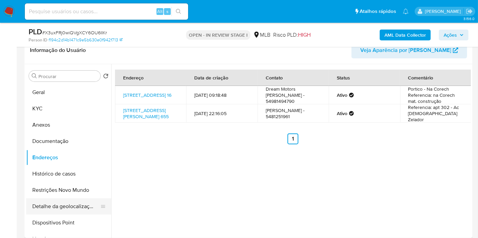
click at [77, 204] on button "Detalhe da geolocalização" at bounding box center [66, 207] width 80 height 16
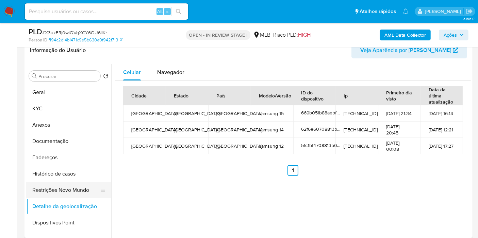
click at [86, 189] on button "Restrições Novo Mundo" at bounding box center [66, 190] width 80 height 16
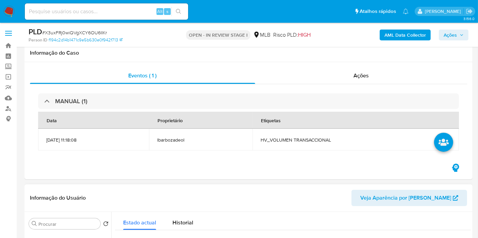
scroll to position [189, 0]
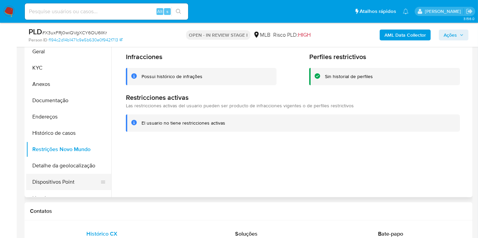
click at [74, 180] on button "Dispositivos Point" at bounding box center [66, 182] width 80 height 16
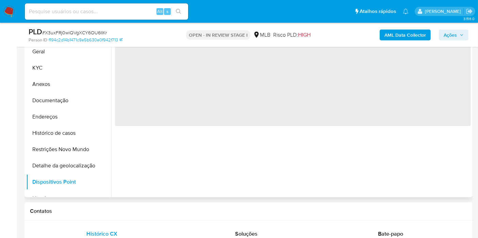
scroll to position [151, 0]
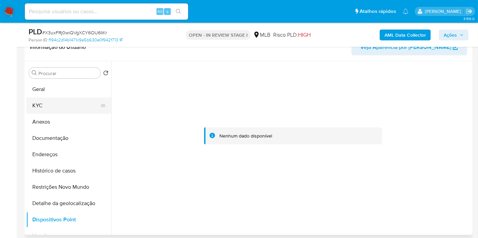
click at [68, 106] on button "KYC" at bounding box center [66, 106] width 80 height 16
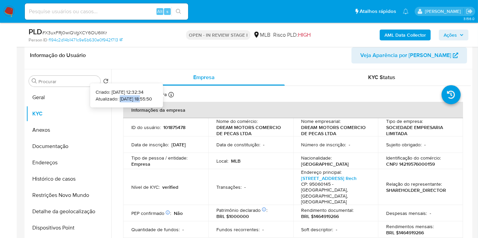
drag, startPoint x: 133, startPoint y: 98, endPoint x: 107, endPoint y: 100, distance: 25.9
click at [107, 100] on p "Atualizado: 25/08/2025 18:55:50" at bounding box center [124, 99] width 56 height 7
copy p "[DATE]"
drag, startPoint x: 134, startPoint y: 99, endPoint x: 107, endPoint y: 100, distance: 27.2
click at [107, 100] on p "Atualizado: 25/08/2025 18:55:50" at bounding box center [124, 99] width 56 height 7
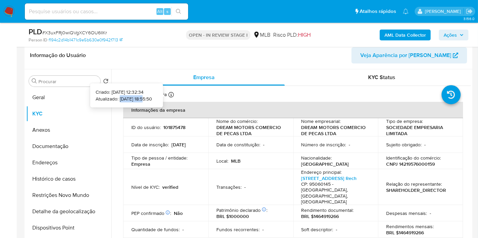
copy p "[DATE]"
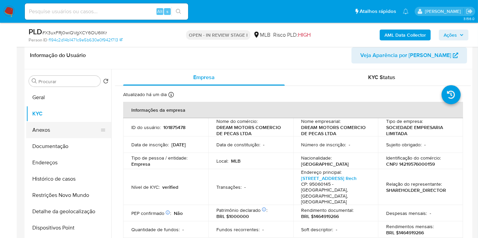
click at [61, 134] on button "Anexos" at bounding box center [66, 130] width 80 height 16
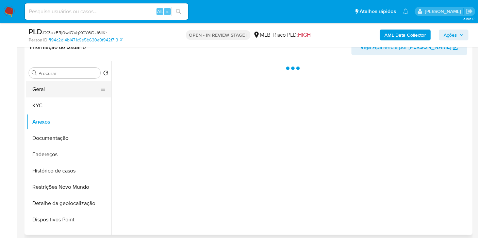
click at [55, 83] on button "Geral" at bounding box center [66, 89] width 80 height 16
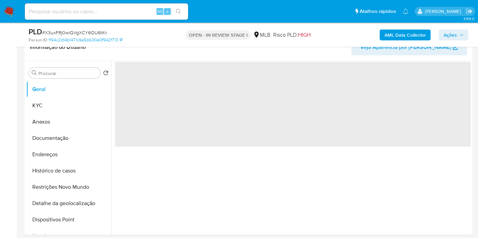
click at [419, 35] on b "AML Data Collector" at bounding box center [404, 35] width 41 height 11
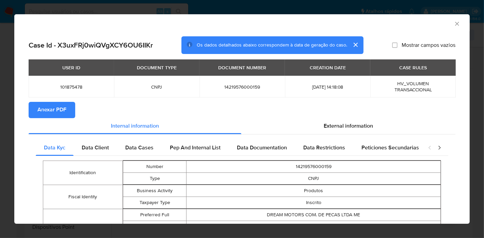
click at [58, 109] on span "Anexar PDF" at bounding box center [51, 110] width 29 height 15
click at [453, 24] on icon "Fechar a janela" at bounding box center [456, 23] width 7 height 7
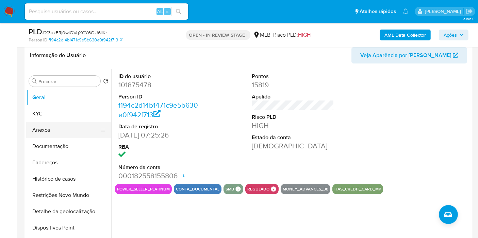
click at [67, 129] on button "Anexos" at bounding box center [66, 130] width 80 height 16
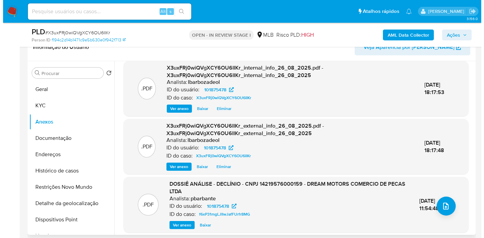
scroll to position [0, 0]
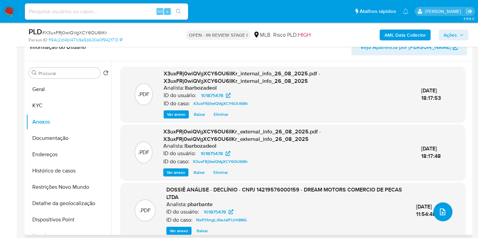
click at [444, 209] on button "upload-file" at bounding box center [442, 212] width 19 height 19
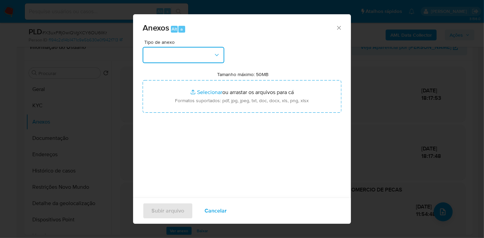
click at [210, 54] on button "button" at bounding box center [183, 55] width 82 height 16
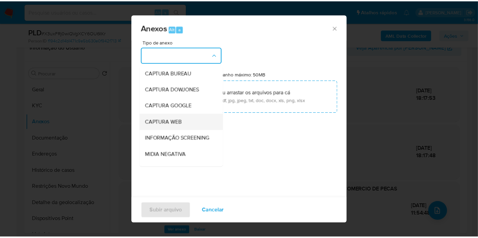
scroll to position [104, 0]
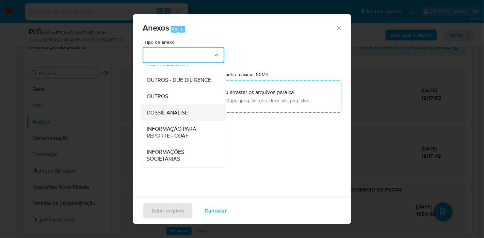
click at [192, 119] on div "DOSSIÊ ANÁLISE" at bounding box center [181, 113] width 69 height 16
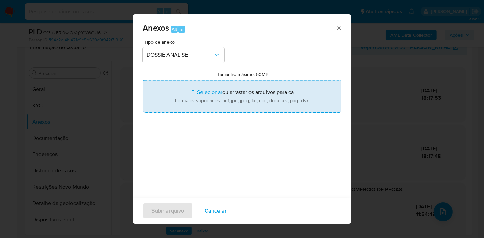
click at [202, 99] on input "Tamanho máximo: 50MB Selecionar arquivos" at bounding box center [241, 96] width 199 height 33
type input "C:\fakepath\Mulan 101875478_2025_08_26_16_51_12.pdf"
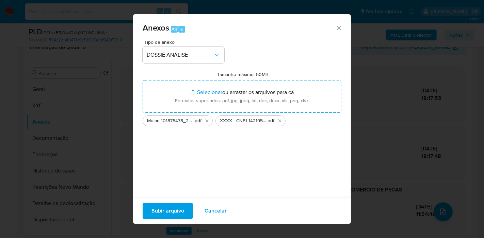
click at [177, 206] on span "Subir arquivo" at bounding box center [167, 211] width 33 height 15
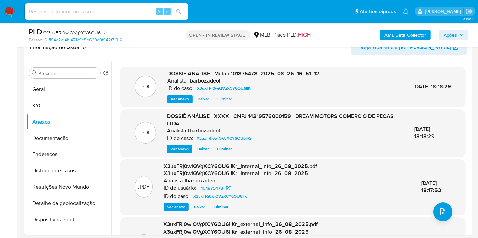
click at [448, 34] on span "Ações" at bounding box center [449, 35] width 13 height 11
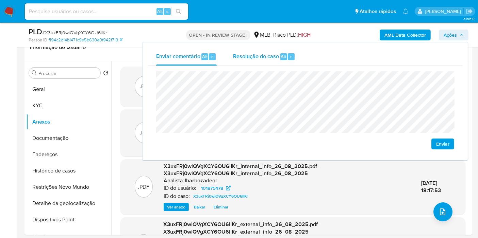
click at [263, 54] on span "Resolução do caso" at bounding box center [256, 56] width 46 height 8
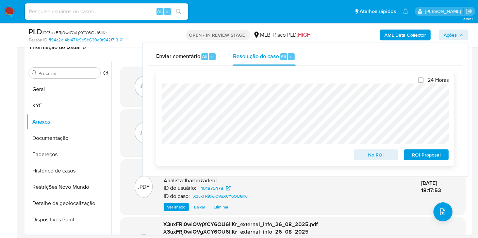
click at [365, 154] on span "No ROI" at bounding box center [375, 155] width 35 height 10
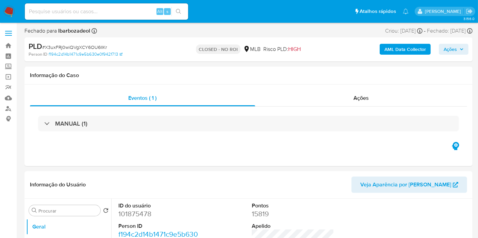
select select "10"
